Goal: Task Accomplishment & Management: Manage account settings

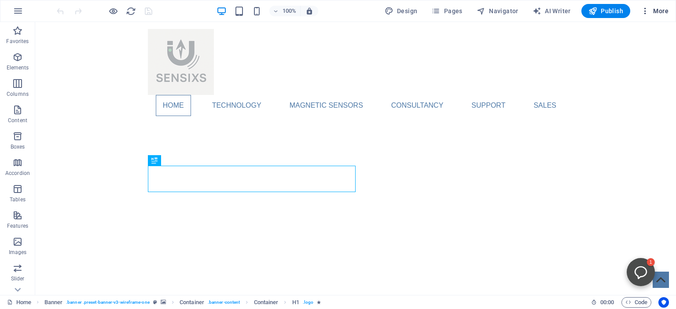
click at [654, 10] on span "More" at bounding box center [654, 11] width 28 height 9
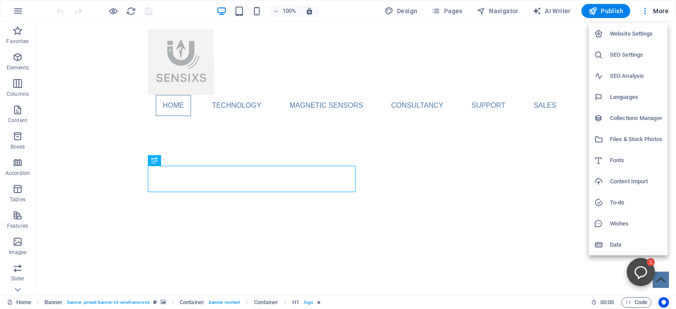
click at [629, 33] on h6 "Website Settings" at bounding box center [636, 34] width 52 height 11
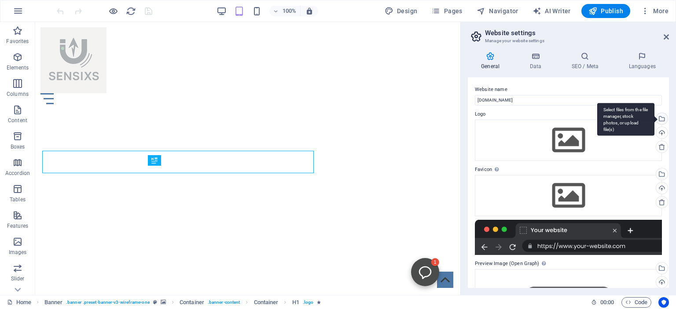
click at [654, 120] on div "Select files from the file manager, stock photos, or upload file(s)" at bounding box center [625, 119] width 57 height 33
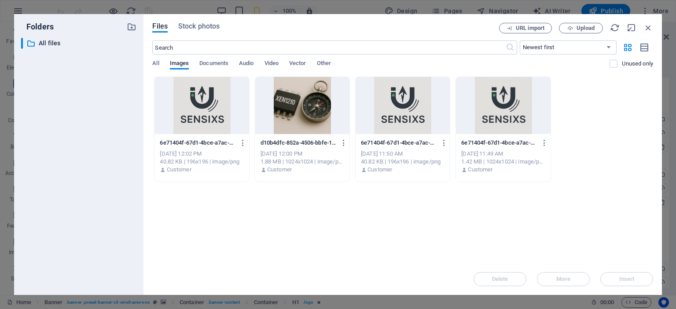
click at [189, 105] on div at bounding box center [201, 105] width 94 height 57
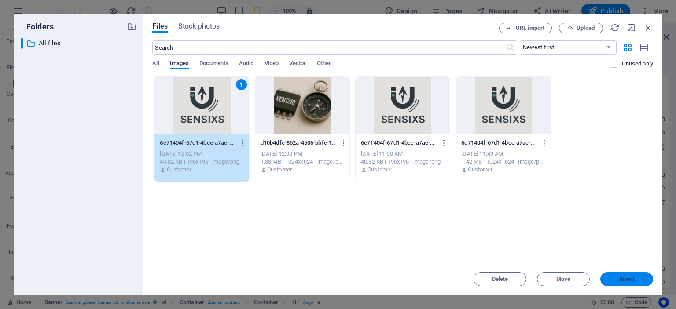
click at [622, 275] on button "Insert" at bounding box center [626, 279] width 53 height 14
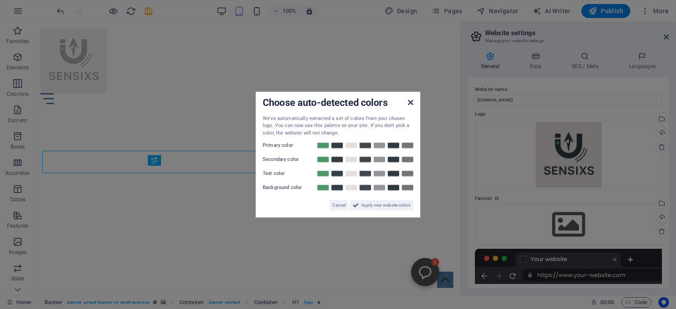
click at [411, 100] on icon at bounding box center [410, 102] width 5 height 7
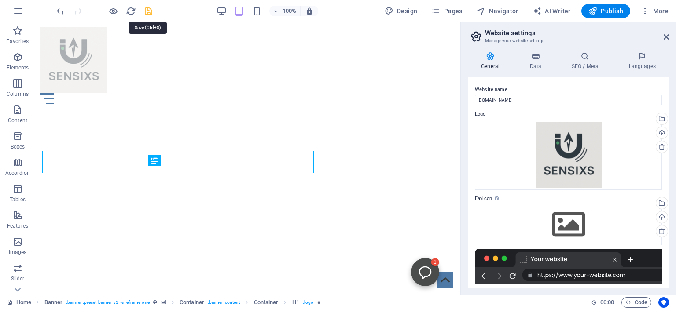
click at [0, 0] on icon "save" at bounding box center [0, 0] width 0 height 0
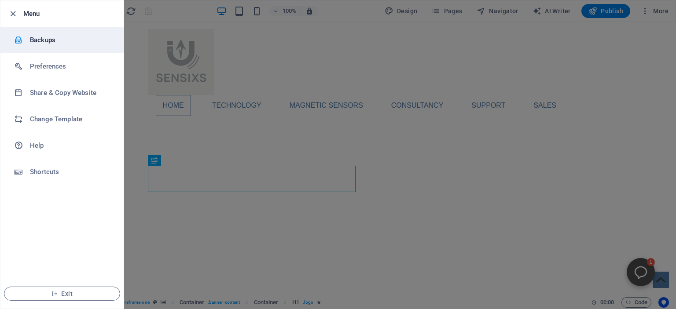
click at [37, 40] on h6 "Backups" at bounding box center [70, 40] width 81 height 11
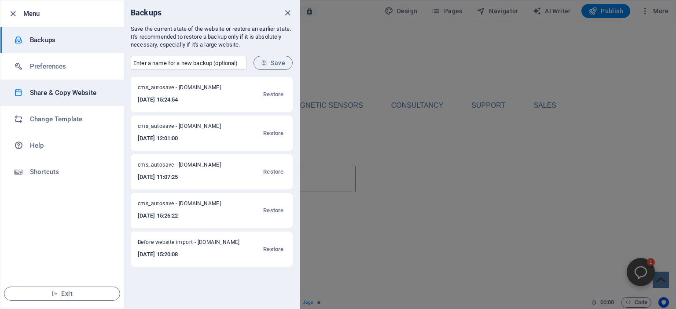
click at [57, 93] on h6 "Share & Copy Website" at bounding box center [70, 93] width 81 height 11
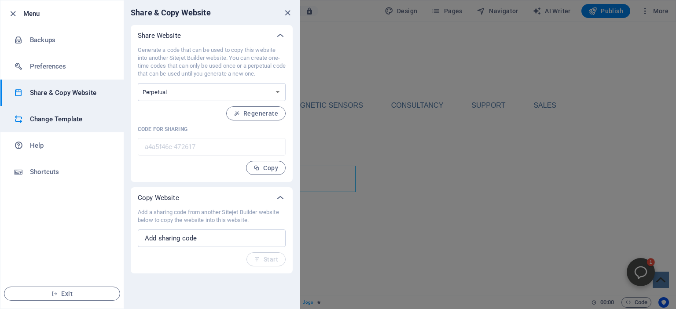
click at [48, 121] on h6 "Change Template" at bounding box center [70, 119] width 81 height 11
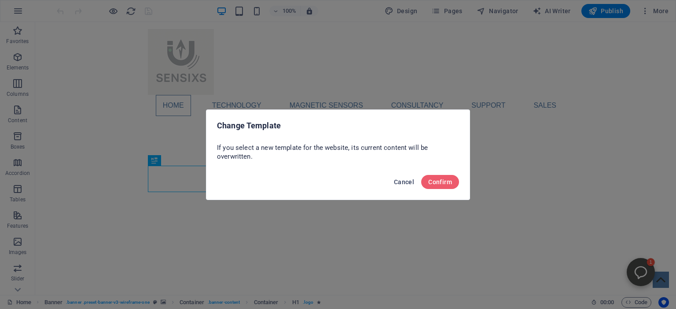
click at [399, 180] on span "Cancel" at bounding box center [404, 182] width 20 height 7
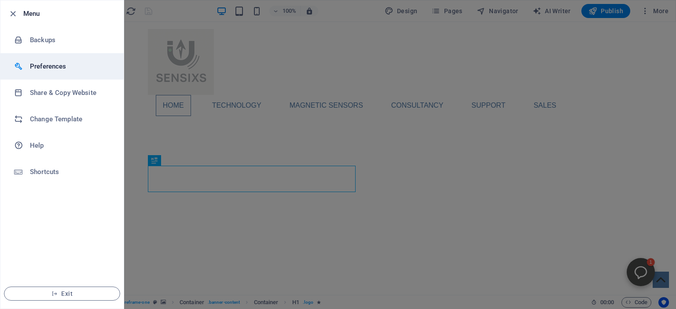
click at [41, 68] on h6 "Preferences" at bounding box center [70, 66] width 81 height 11
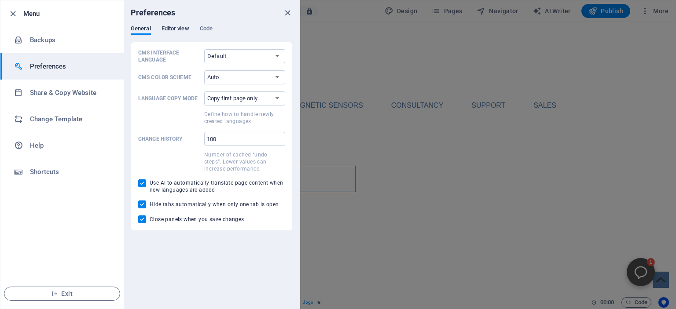
click at [173, 31] on span "Editor view" at bounding box center [175, 29] width 28 height 12
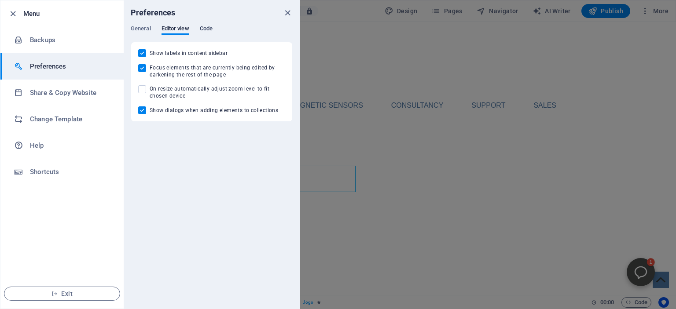
click at [207, 27] on span "Code" at bounding box center [206, 29] width 13 height 12
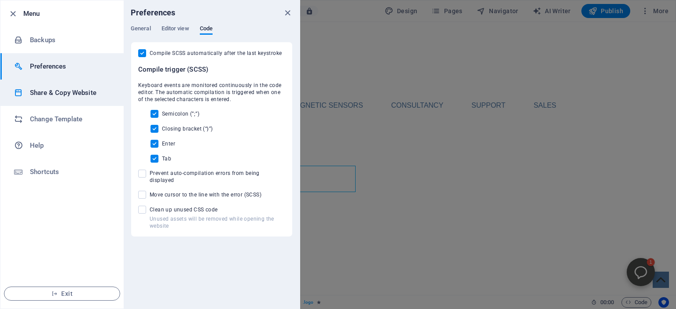
click at [42, 92] on h6 "Share & Copy Website" at bounding box center [70, 93] width 81 height 11
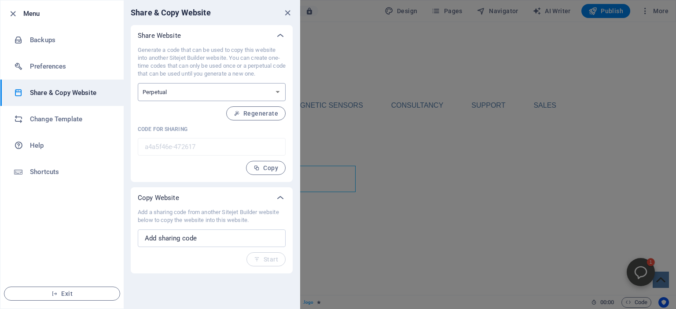
click at [196, 33] on div "Share Website" at bounding box center [204, 35] width 132 height 9
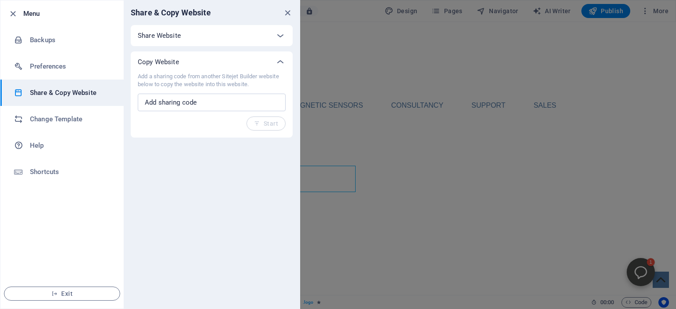
click at [162, 35] on p "Share Website" at bounding box center [159, 35] width 43 height 9
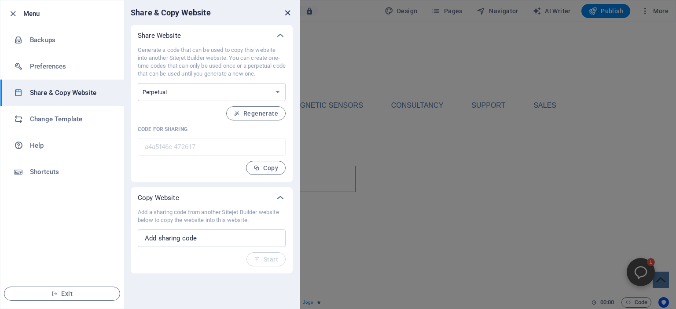
click at [288, 11] on icon "close" at bounding box center [287, 13] width 10 height 10
